Goal: Task Accomplishment & Management: Manage account settings

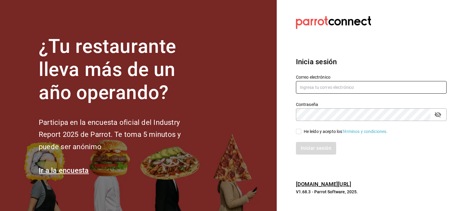
click at [306, 88] on input "text" at bounding box center [371, 87] width 151 height 13
type input "C"
type input "[EMAIL_ADDRESS][DOMAIN_NAME]"
click at [298, 130] on input "He leído y acepto los Términos y condiciones." at bounding box center [298, 131] width 5 height 5
checkbox input "true"
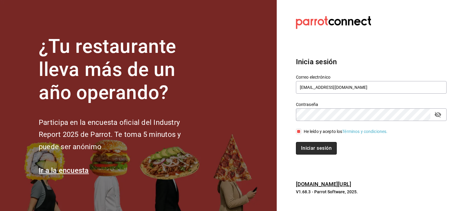
click at [311, 151] on button "Iniciar sesión" at bounding box center [316, 148] width 41 height 13
